Goal: Information Seeking & Learning: Learn about a topic

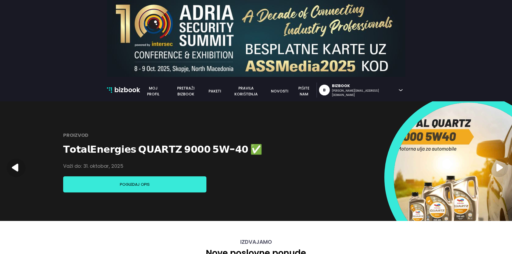
click at [136, 88] on p "bizbook" at bounding box center [127, 90] width 26 height 10
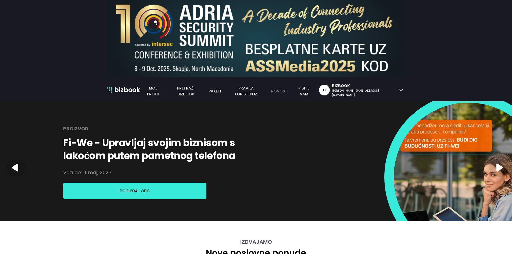
click at [291, 90] on link "novosti" at bounding box center [280, 91] width 24 height 6
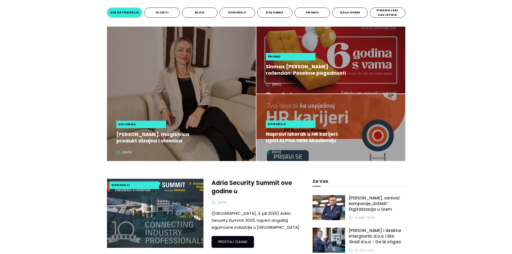
scroll to position [108, 0]
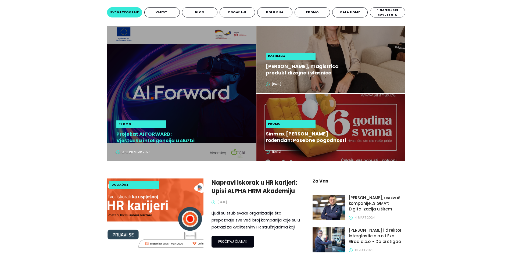
click at [158, 133] on h2 "Projekat AI FORWARD: Vještačka inteligencija u službi razvoja malih i srednjih …" at bounding box center [156, 137] width 80 height 13
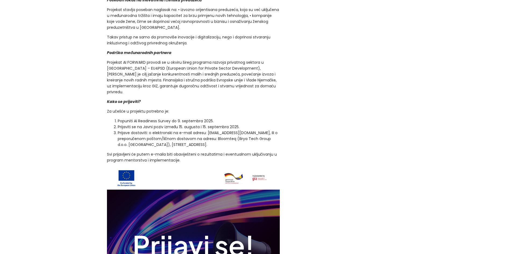
scroll to position [538, 0]
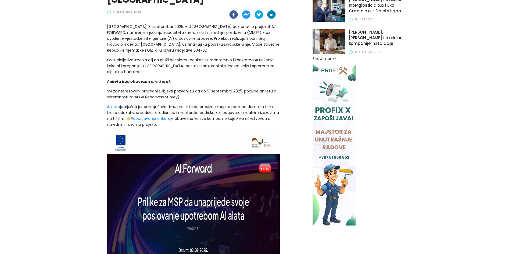
scroll to position [134, 0]
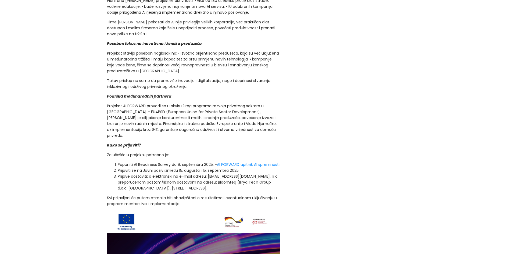
scroll to position [538, 0]
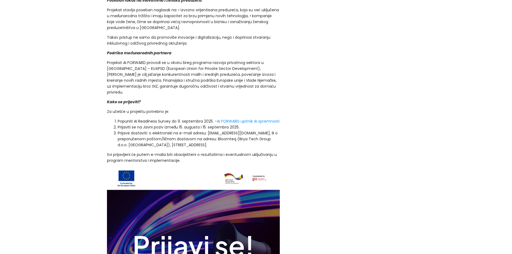
click at [59, 59] on div "promo Projekat AI FORWARD: Vještačka inteligencija u službi razvoja malih i sre…" at bounding box center [256, 70] width 512 height 978
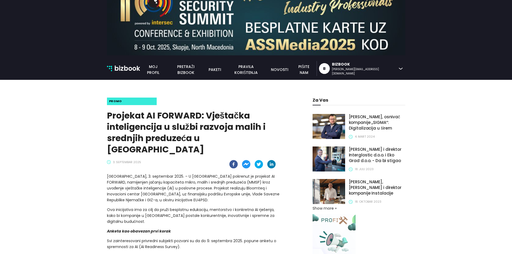
scroll to position [6, 0]
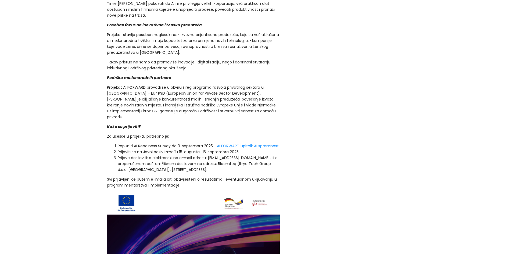
scroll to position [517, 0]
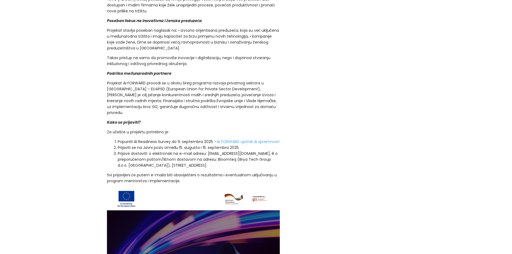
click at [241, 139] on link "AI FORWARD upitnik AI spremnosti" at bounding box center [248, 141] width 63 height 5
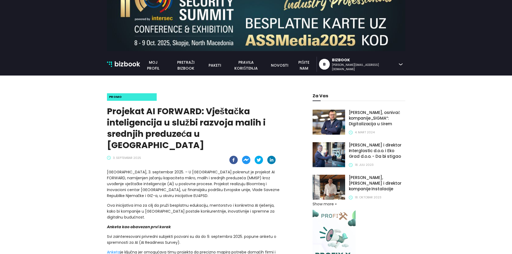
scroll to position [24, 0]
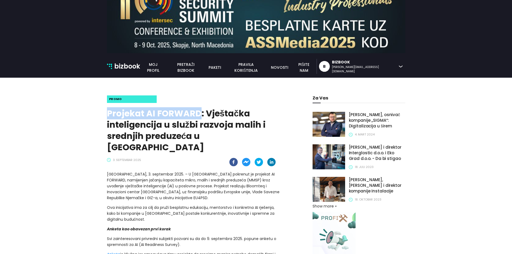
drag, startPoint x: 110, startPoint y: 113, endPoint x: 199, endPoint y: 114, distance: 88.7
click at [199, 114] on h1 "Projekat AI FORWARD: Vještačka inteligencija u službi razvoja malih i srednjih …" at bounding box center [193, 130] width 173 height 45
copy h1 "Projekat AI FORWARD"
click at [199, 114] on h1 "Projekat AI FORWARD: Vještačka inteligencija u službi razvoja malih i srednjih …" at bounding box center [193, 130] width 173 height 45
